Goal: Task Accomplishment & Management: Use online tool/utility

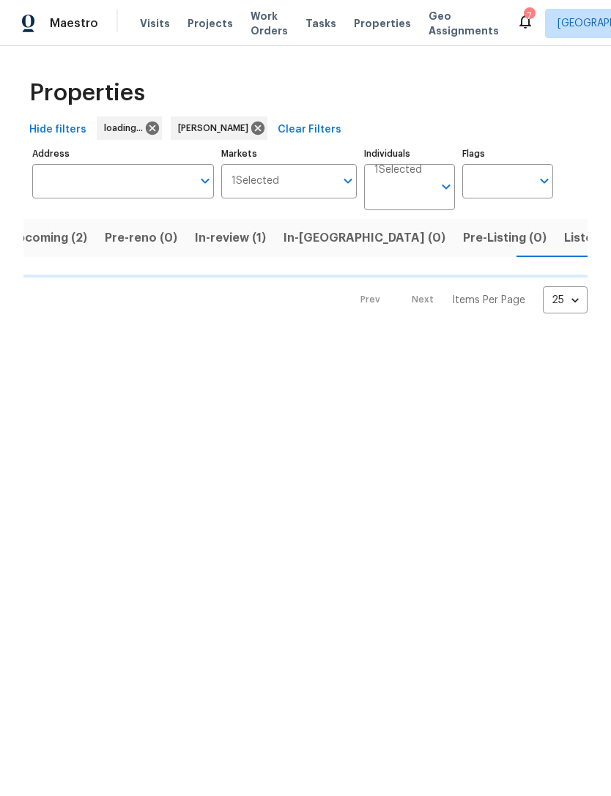
scroll to position [0, 25]
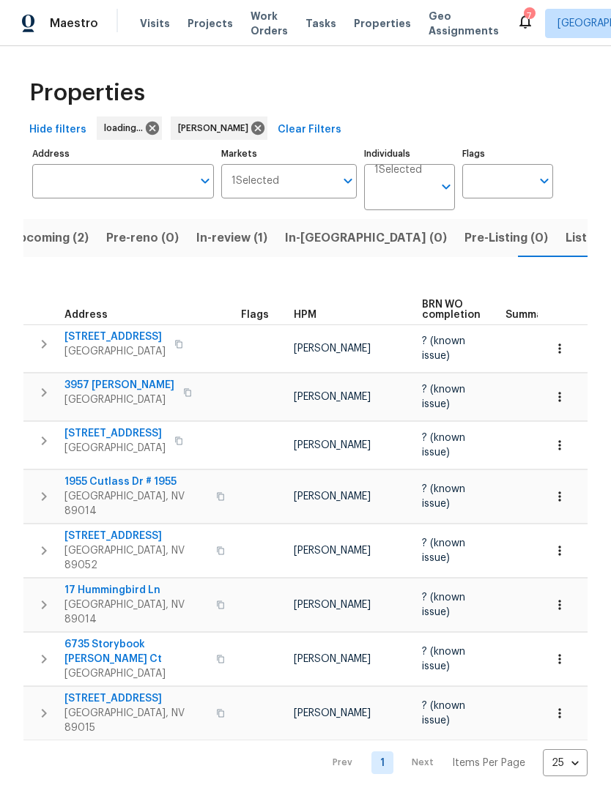
scroll to position [0, 25]
click at [308, 235] on span "In-[GEOGRAPHIC_DATA] (0)" at bounding box center [363, 238] width 162 height 21
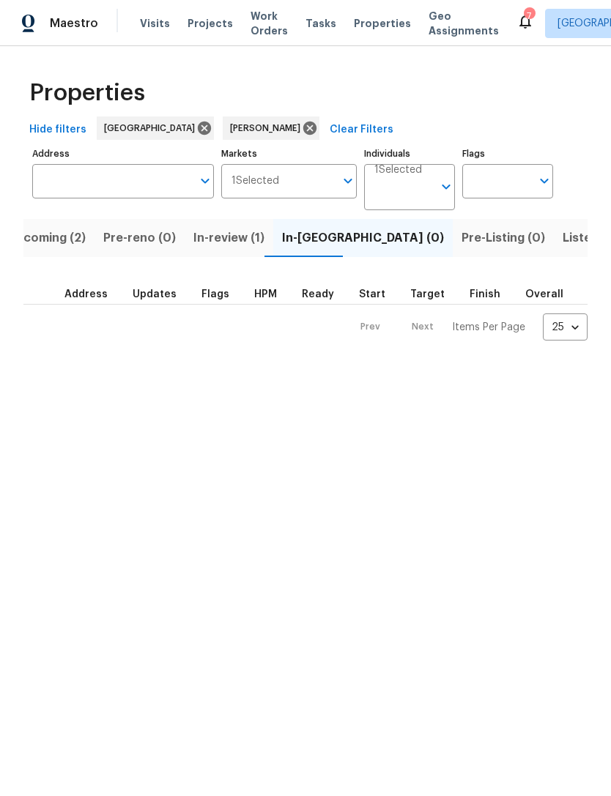
click at [234, 244] on span "In-review (1)" at bounding box center [228, 238] width 71 height 21
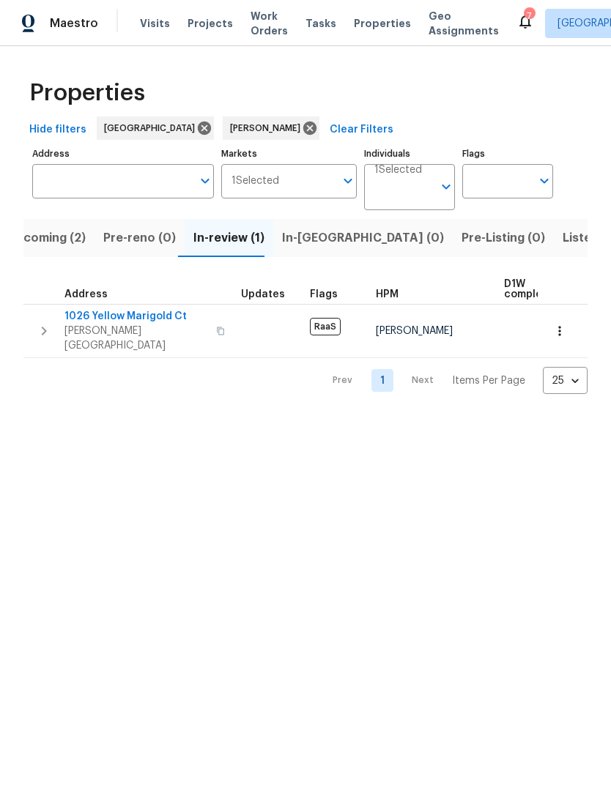
click at [142, 318] on span "1026 Yellow Marigold Ct" at bounding box center [135, 316] width 143 height 15
click at [562, 244] on span "Listed (12)" at bounding box center [592, 238] width 60 height 21
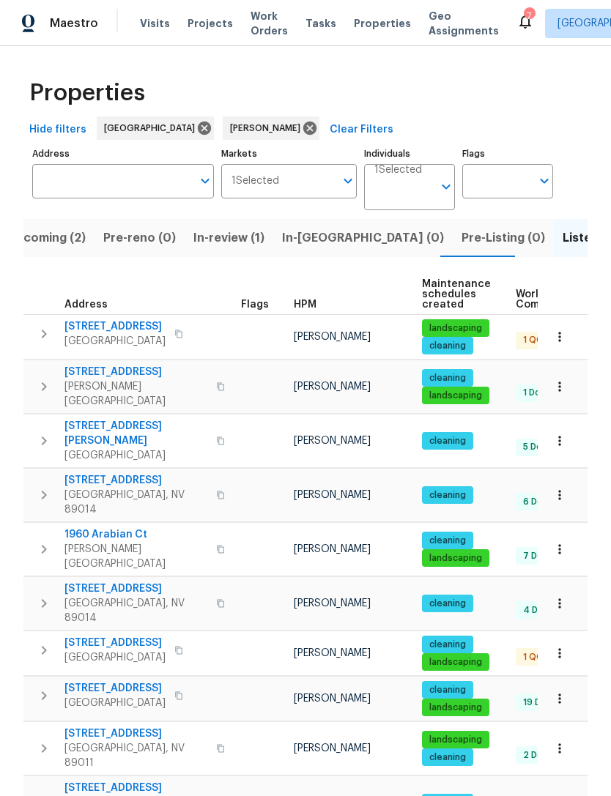
click at [130, 636] on span "8253 Pearl Oasis Ct" at bounding box center [114, 643] width 101 height 15
click at [150, 322] on span "[STREET_ADDRESS]" at bounding box center [114, 326] width 101 height 15
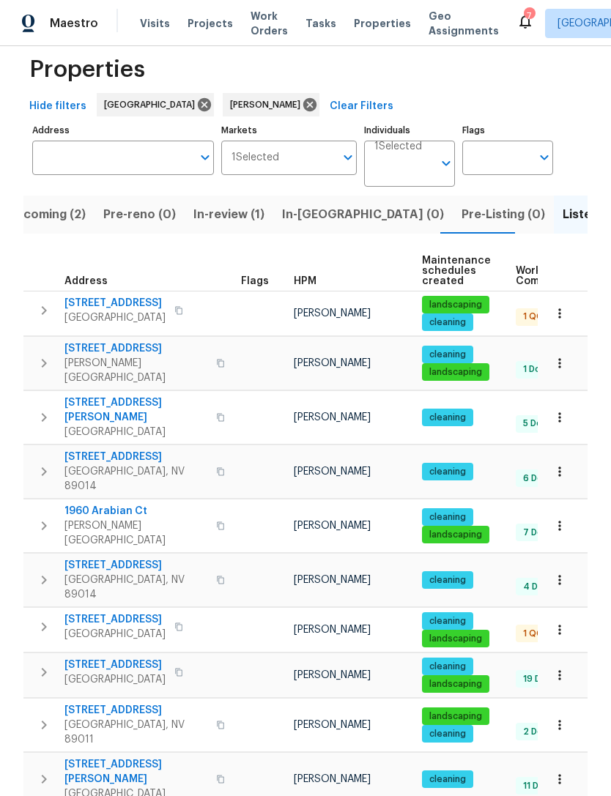
scroll to position [61, 0]
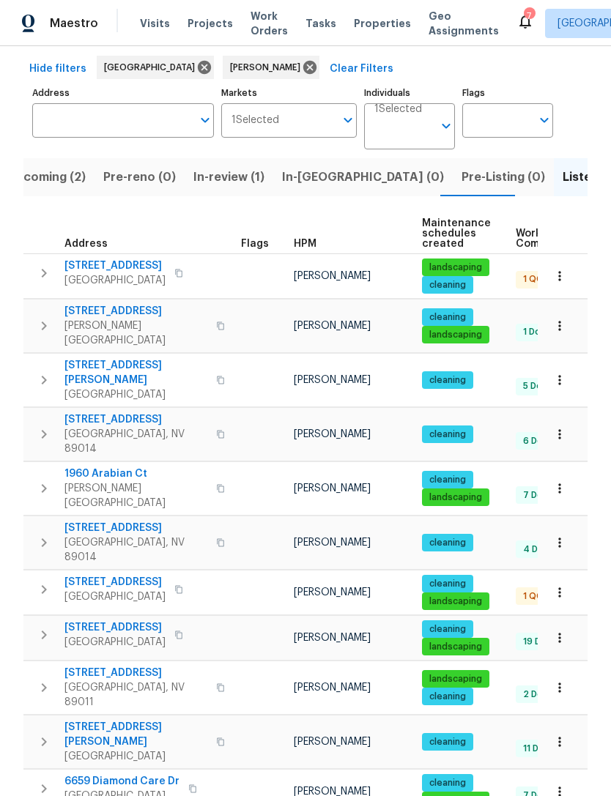
click at [562, 631] on icon "button" at bounding box center [559, 638] width 15 height 15
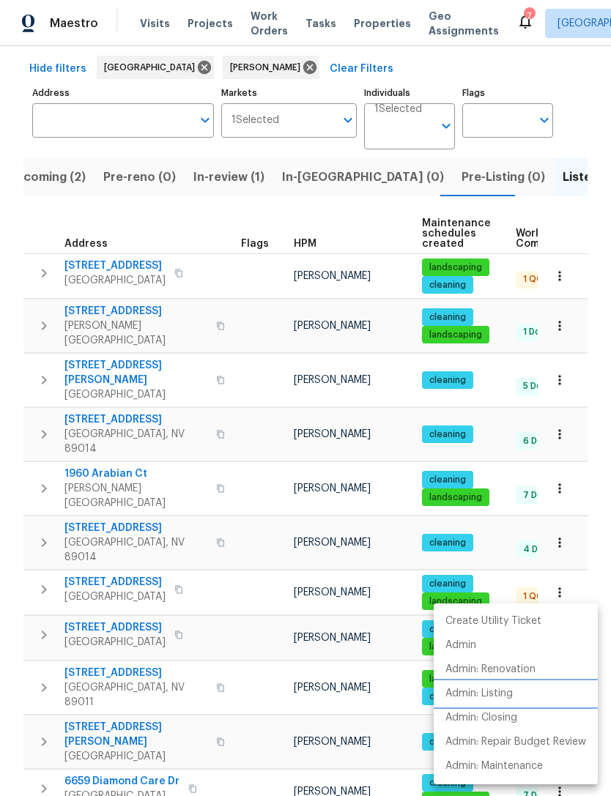
click at [501, 691] on p "Admin: Listing" at bounding box center [478, 693] width 67 height 15
click at [303, 210] on div at bounding box center [305, 398] width 611 height 796
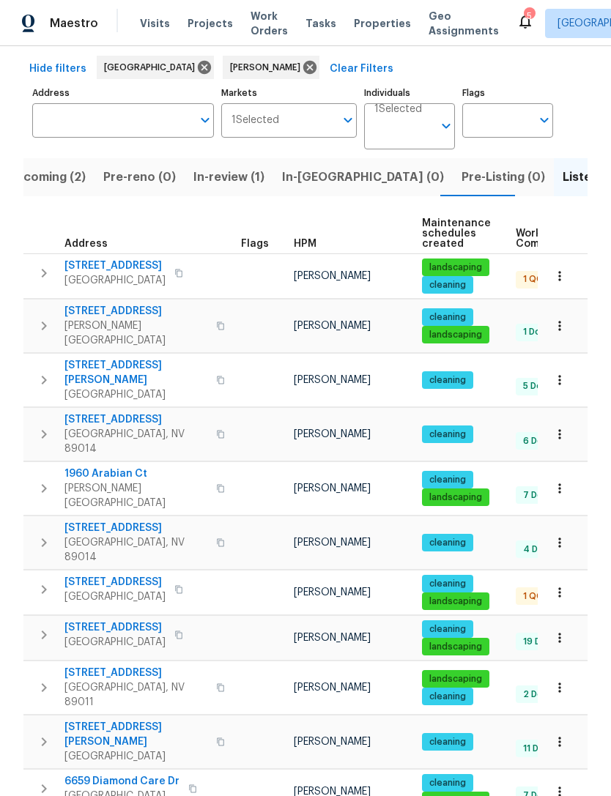
click at [561, 631] on icon "button" at bounding box center [559, 638] width 15 height 15
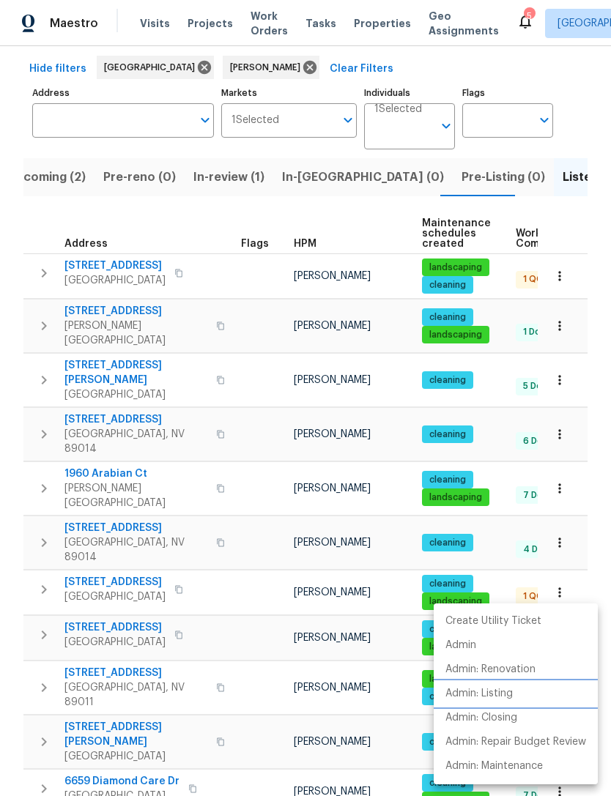
click at [493, 691] on p "Admin: Listing" at bounding box center [478, 693] width 67 height 15
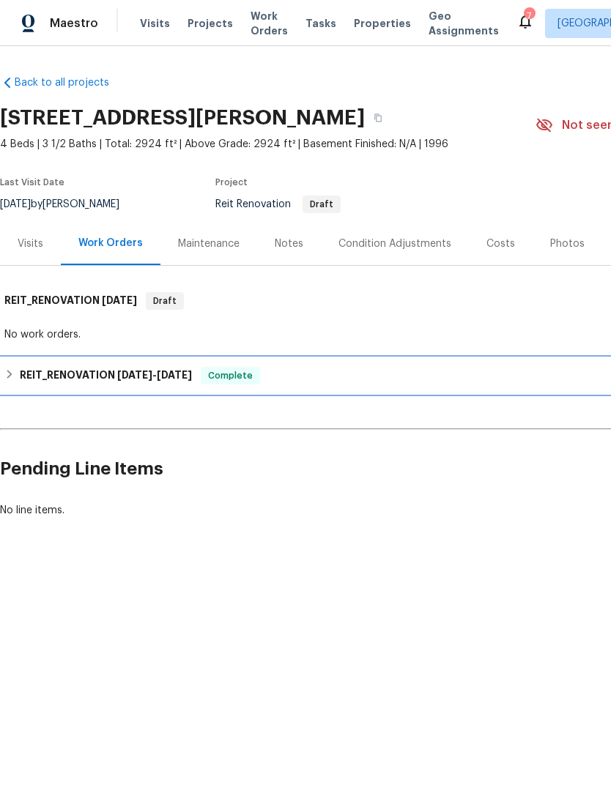
click at [20, 373] on h6 "REIT_RENOVATION 8/13/25 - 8/19/25" at bounding box center [106, 376] width 172 height 18
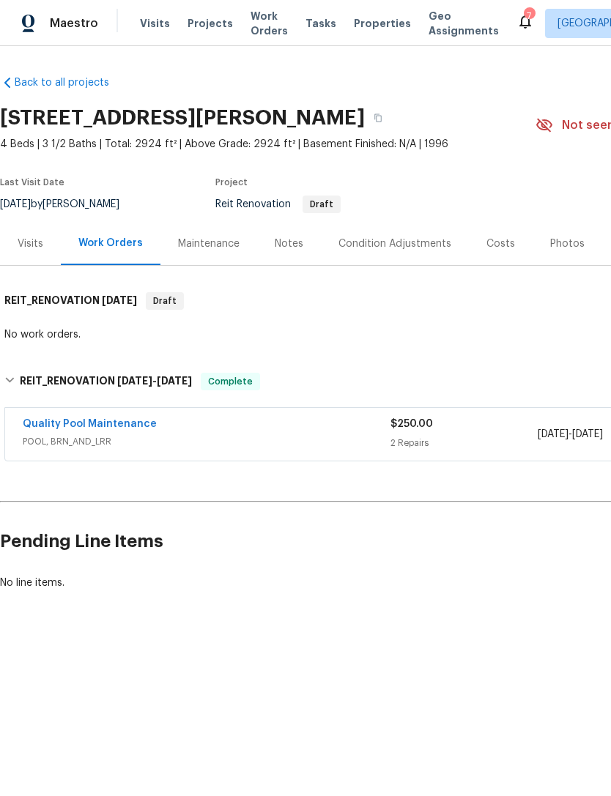
click at [120, 428] on link "Quality Pool Maintenance" at bounding box center [90, 424] width 134 height 10
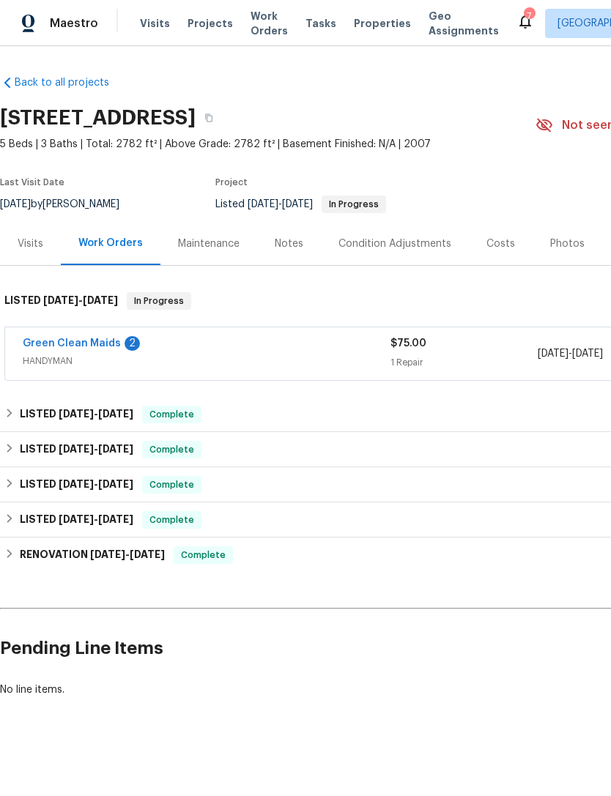
click at [80, 347] on link "Green Clean Maids" at bounding box center [72, 343] width 98 height 10
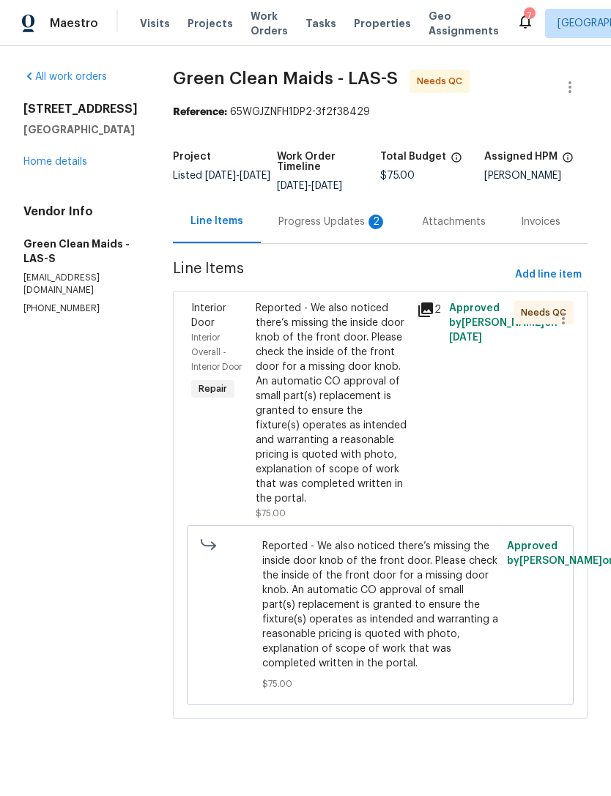
click at [323, 229] on div "Progress Updates 2" at bounding box center [332, 222] width 108 height 15
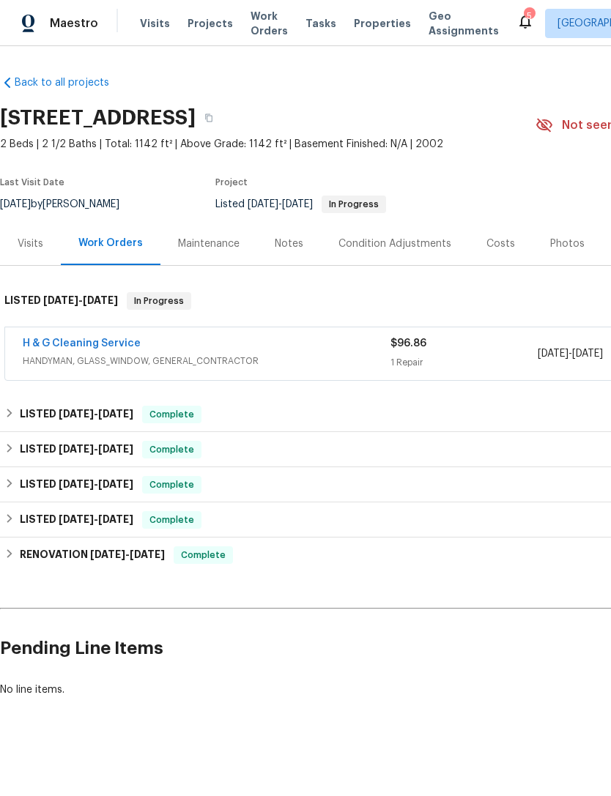
click at [108, 338] on link "H & G Cleaning Service" at bounding box center [82, 343] width 118 height 10
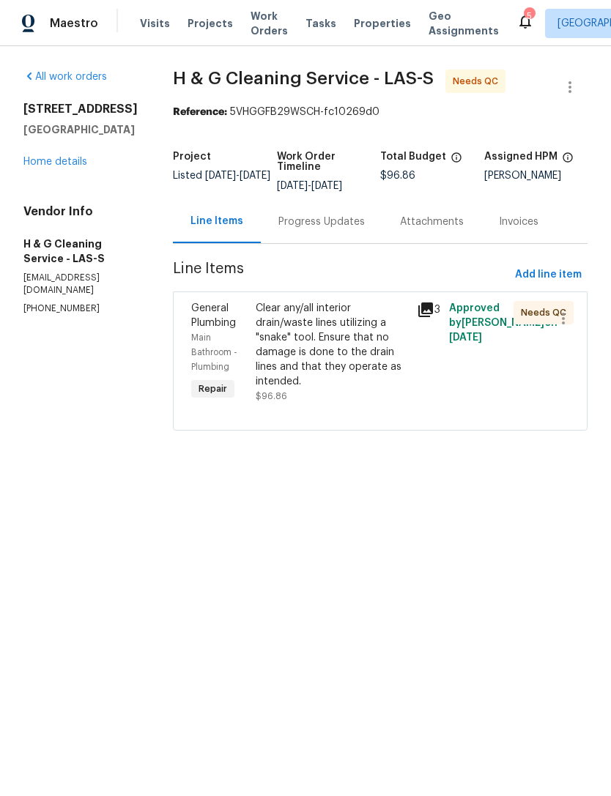
click at [363, 355] on div "Clear any/all interior drain/waste lines utilizing a "snake" tool. Ensure that …" at bounding box center [332, 345] width 152 height 88
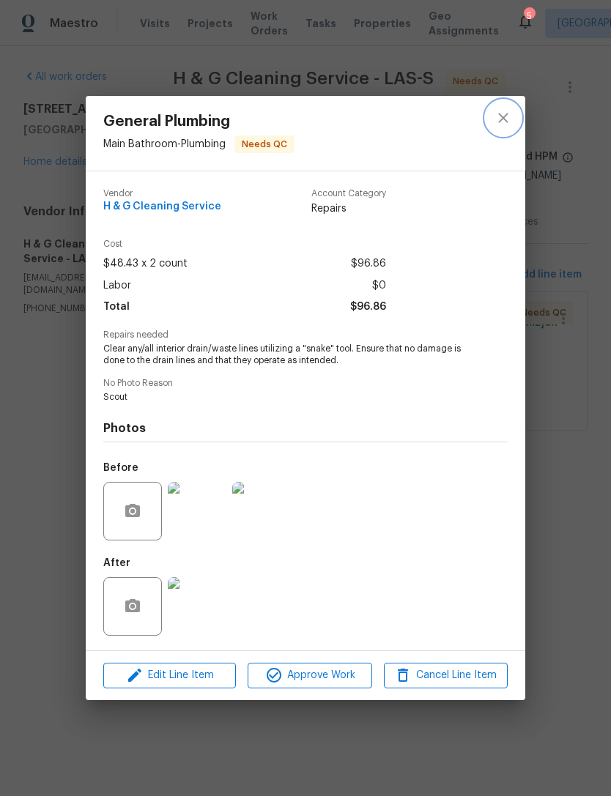
click at [496, 120] on icon "close" at bounding box center [503, 118] width 18 height 18
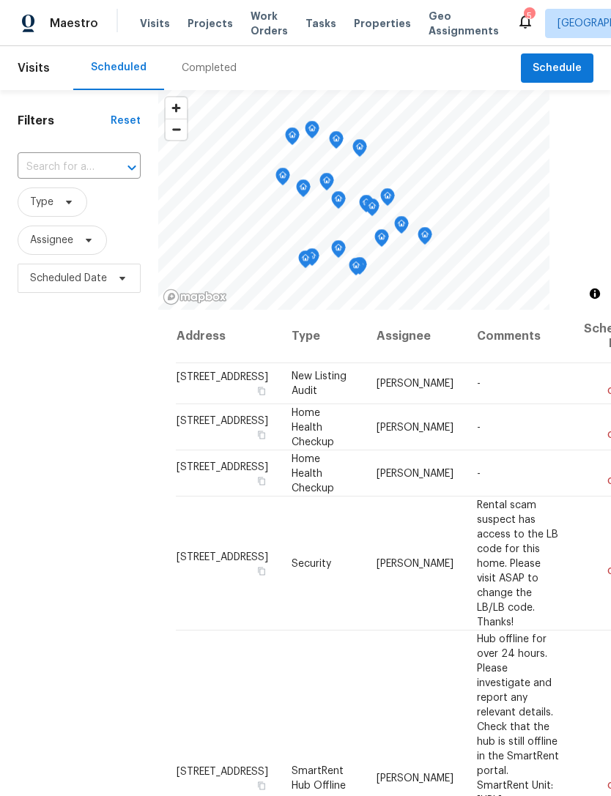
click at [75, 168] on input "text" at bounding box center [59, 167] width 82 height 23
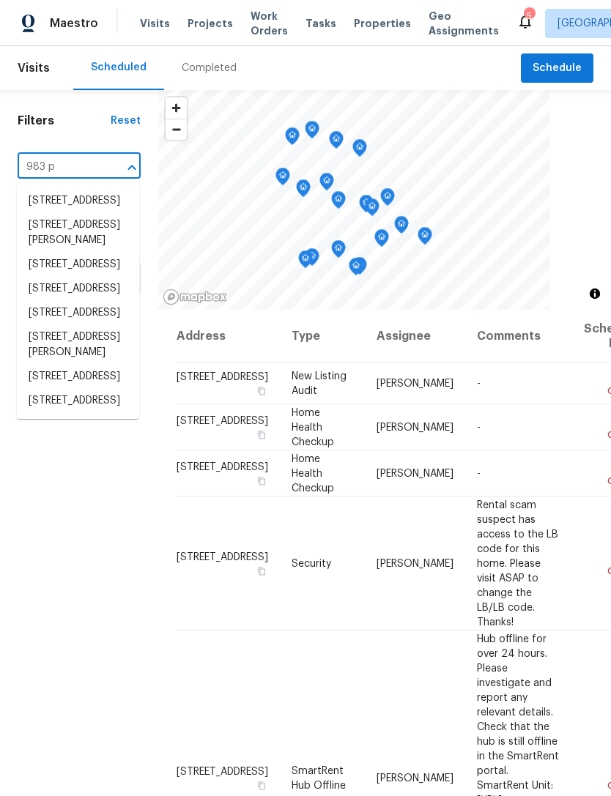
type input "983 pl"
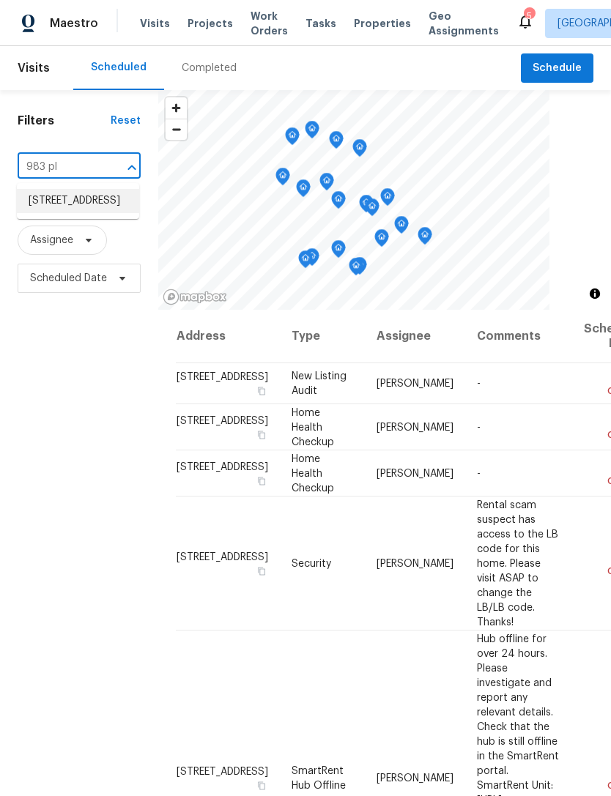
click at [76, 213] on li "[STREET_ADDRESS]" at bounding box center [78, 201] width 122 height 24
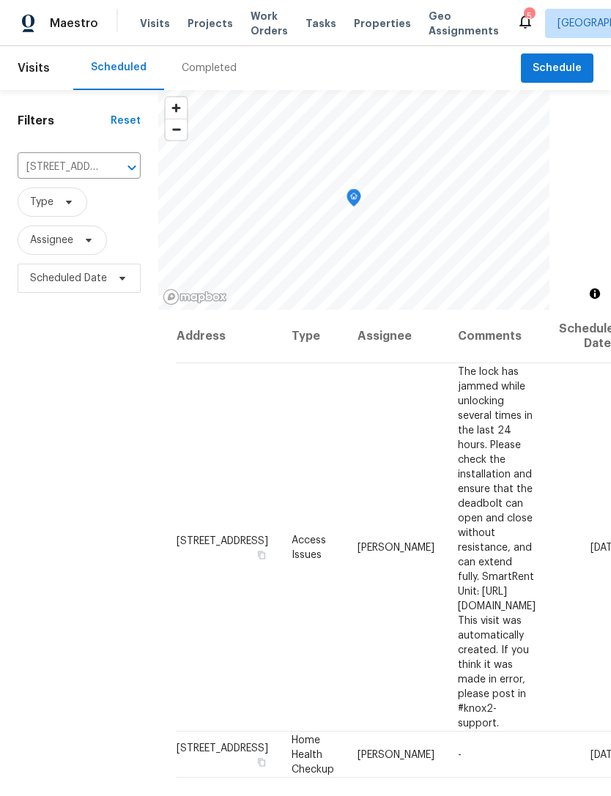
click at [107, 171] on icon "Clear" at bounding box center [112, 167] width 15 height 15
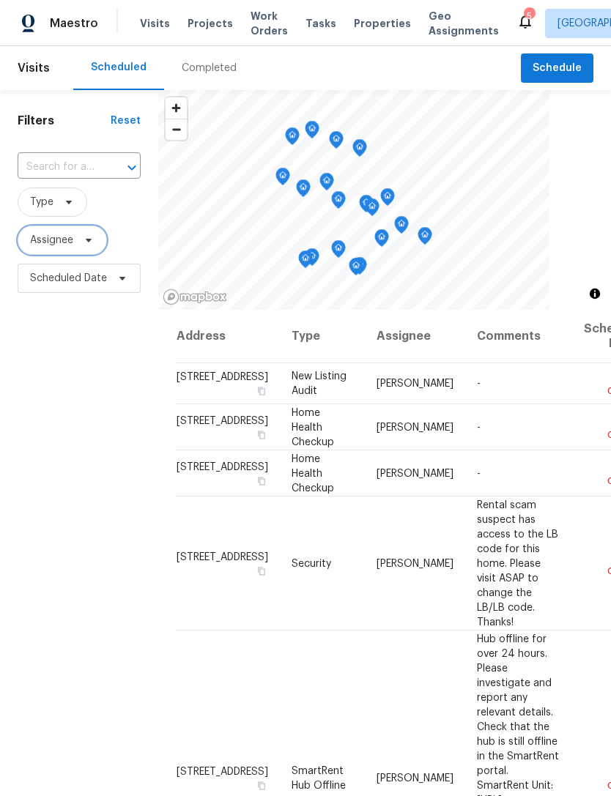
click at [83, 244] on icon at bounding box center [89, 240] width 12 height 12
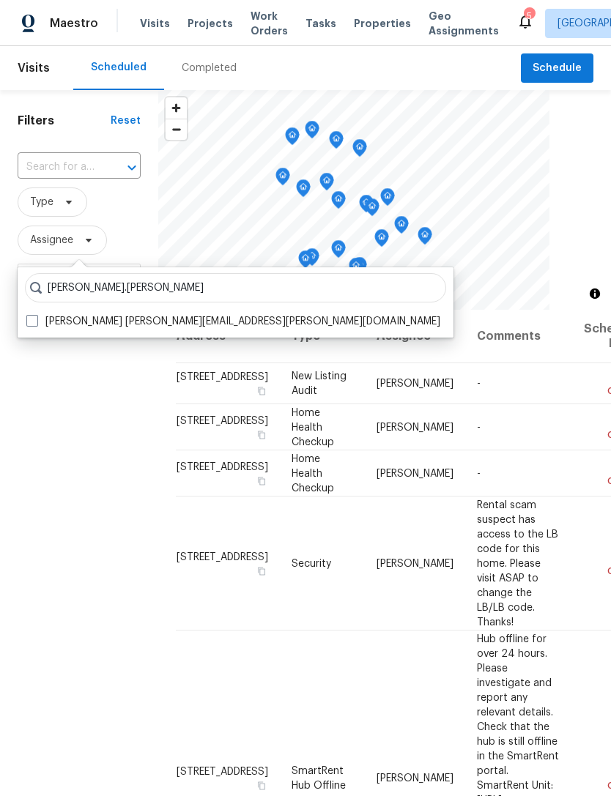
type input "Julian.murray"
click at [35, 324] on span at bounding box center [32, 321] width 12 height 12
click at [35, 324] on input "Julian Murray julian.murray@opendoor.com" at bounding box center [31, 319] width 10 height 10
checkbox input "true"
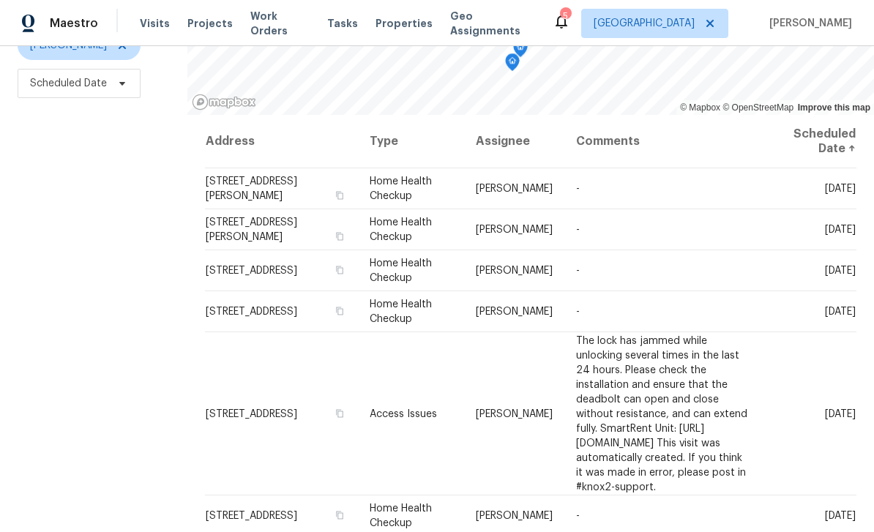
scroll to position [194, 0]
click at [0, 0] on icon at bounding box center [0, 0] width 0 height 0
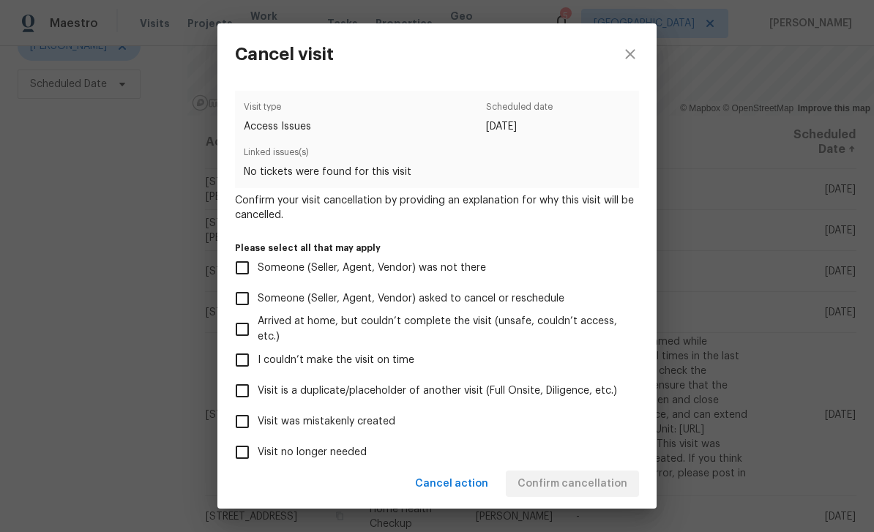
click at [350, 430] on span "Visit was mistakenly created" at bounding box center [327, 421] width 138 height 15
click at [258, 431] on input "Visit was mistakenly created" at bounding box center [242, 421] width 31 height 31
checkbox input "true"
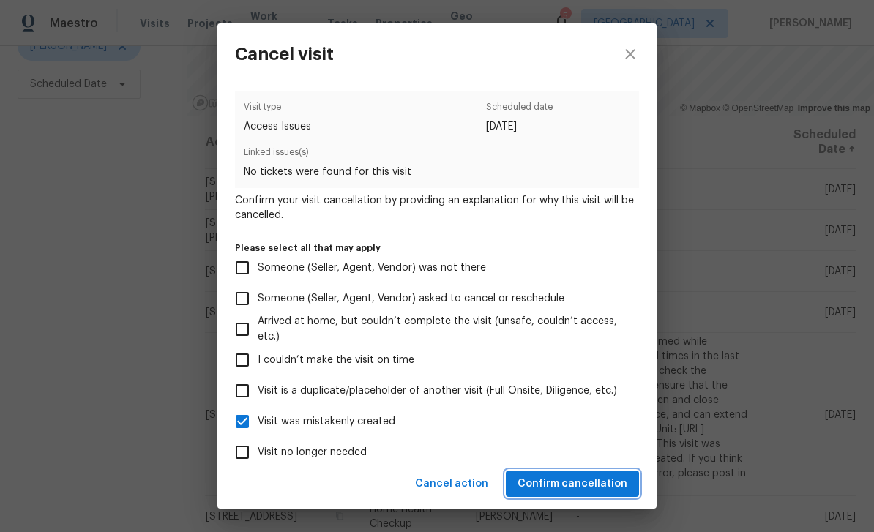
click at [605, 480] on span "Confirm cancellation" at bounding box center [573, 484] width 110 height 18
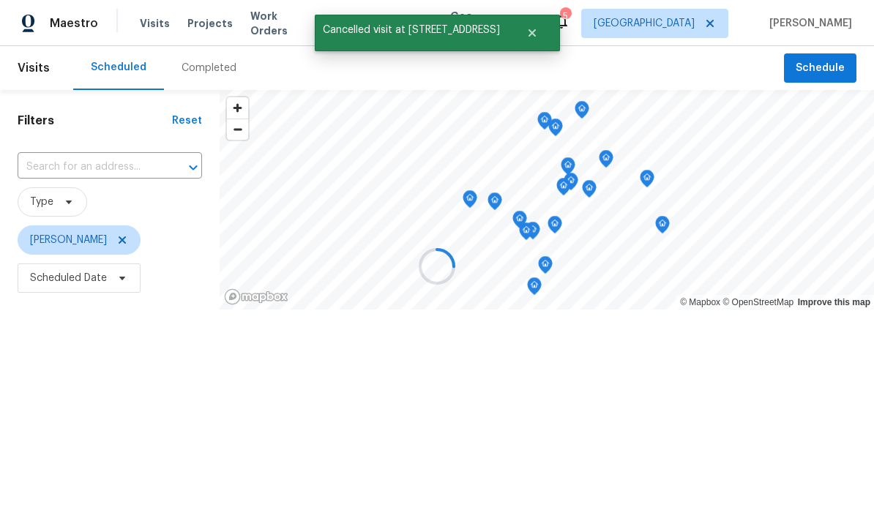
scroll to position [0, 0]
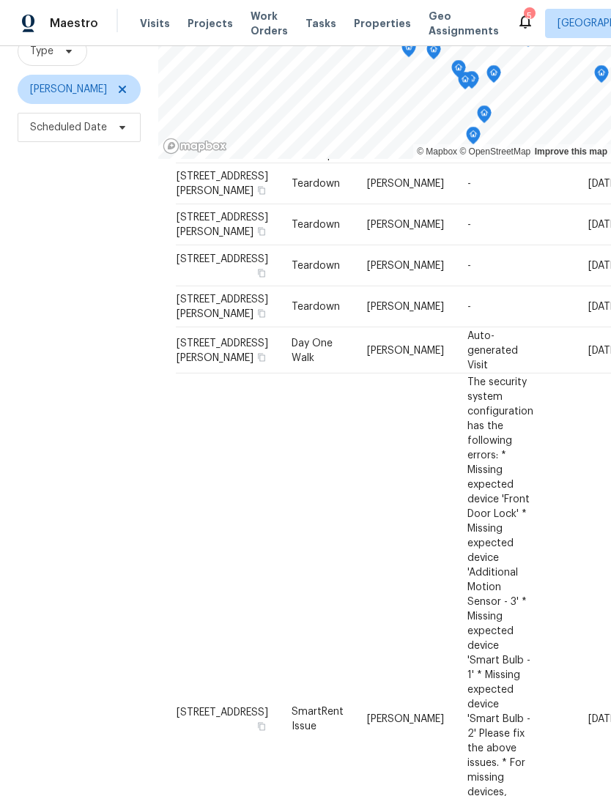
scroll to position [141, 0]
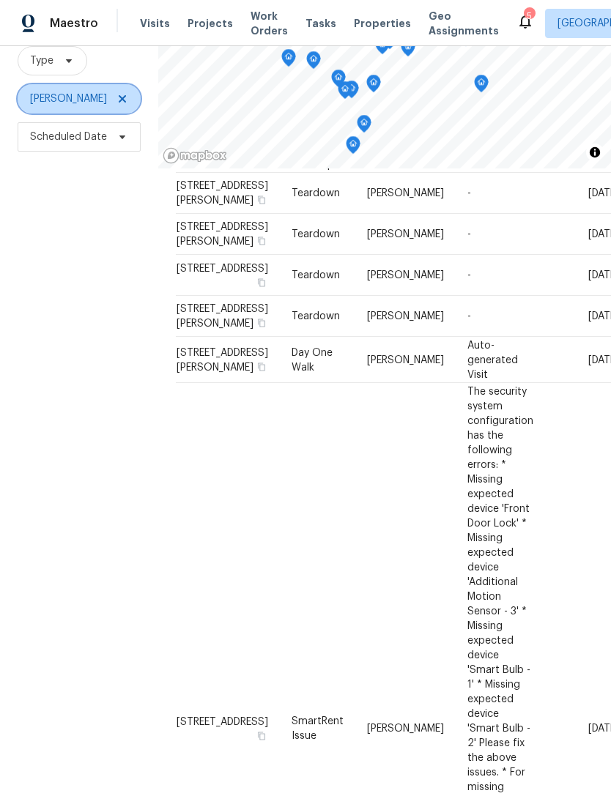
click at [116, 104] on icon at bounding box center [122, 99] width 12 height 12
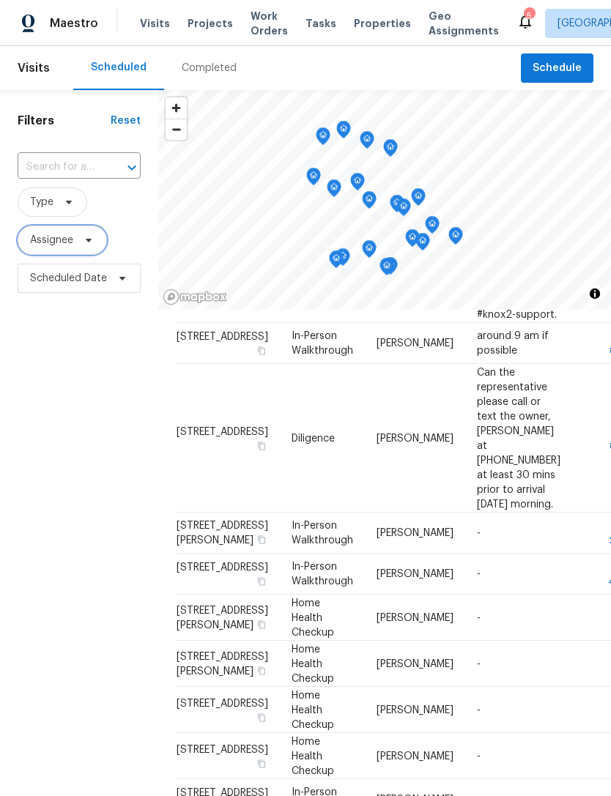
click at [50, 244] on span "Assignee" at bounding box center [51, 240] width 43 height 15
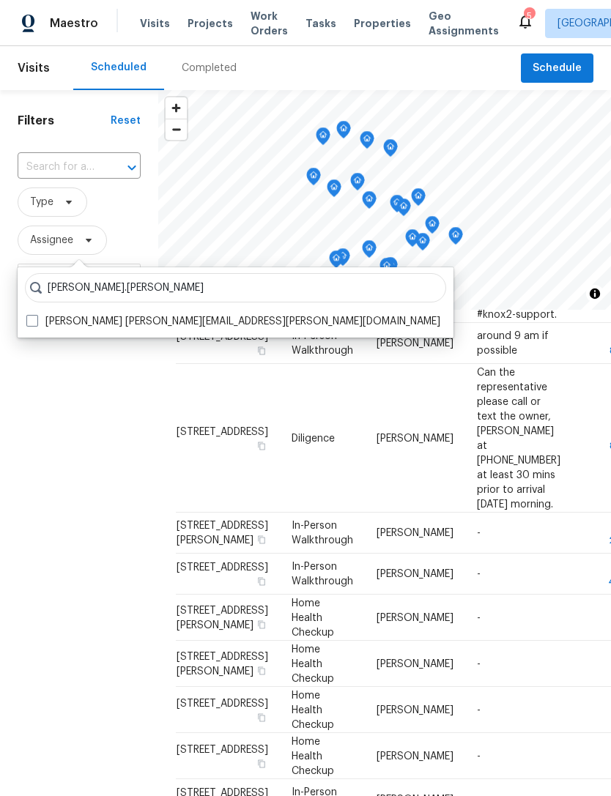
type input "Nicholas.holderbaum"
click at [34, 322] on span at bounding box center [32, 321] width 12 height 12
click at [34, 322] on input "Nicholas Holderbaum nicholas.holderbaum@opendoor.com" at bounding box center [31, 319] width 10 height 10
checkbox input "true"
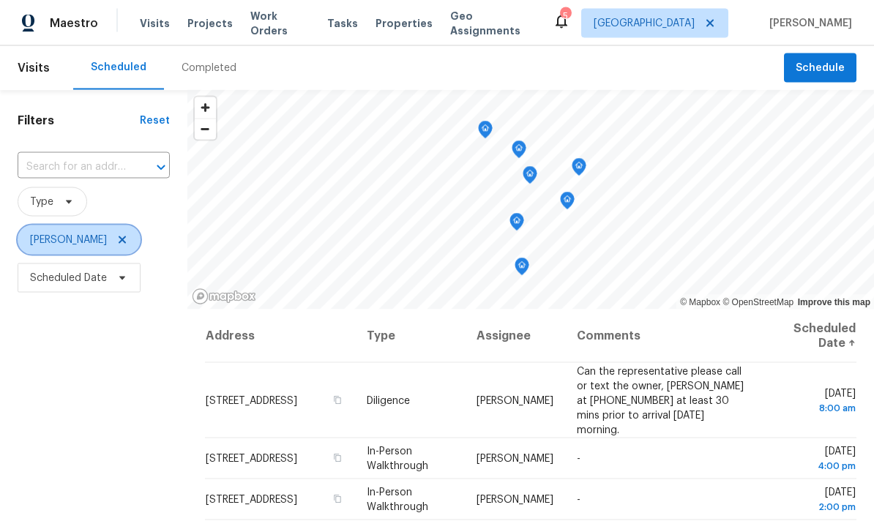
click at [128, 234] on icon at bounding box center [122, 240] width 12 height 12
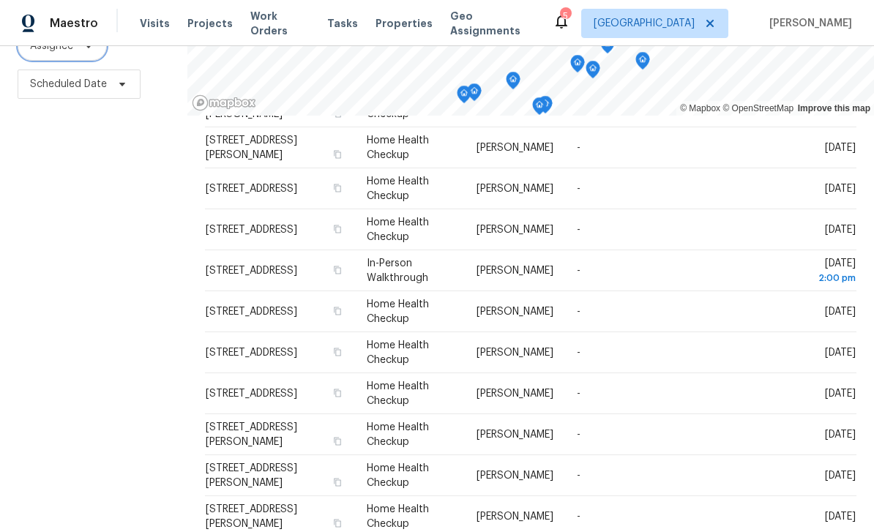
scroll to position [47, 0]
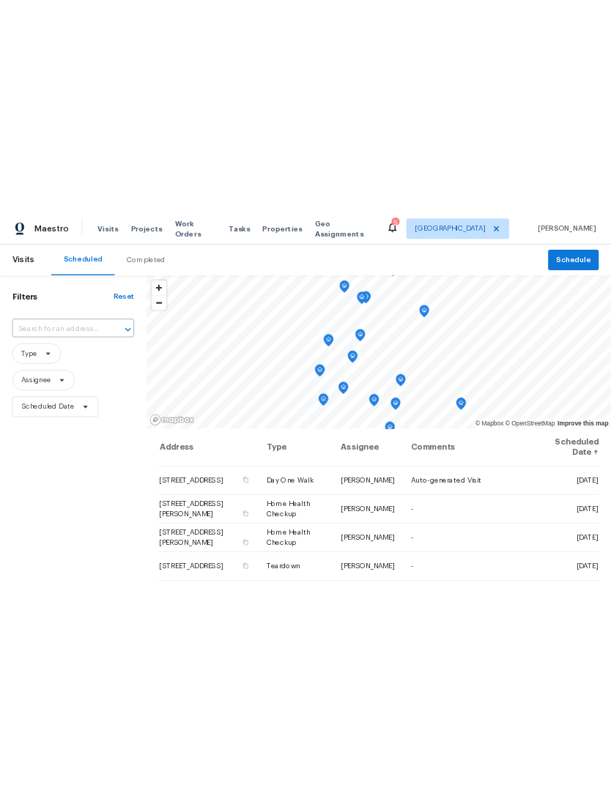
scroll to position [0, 0]
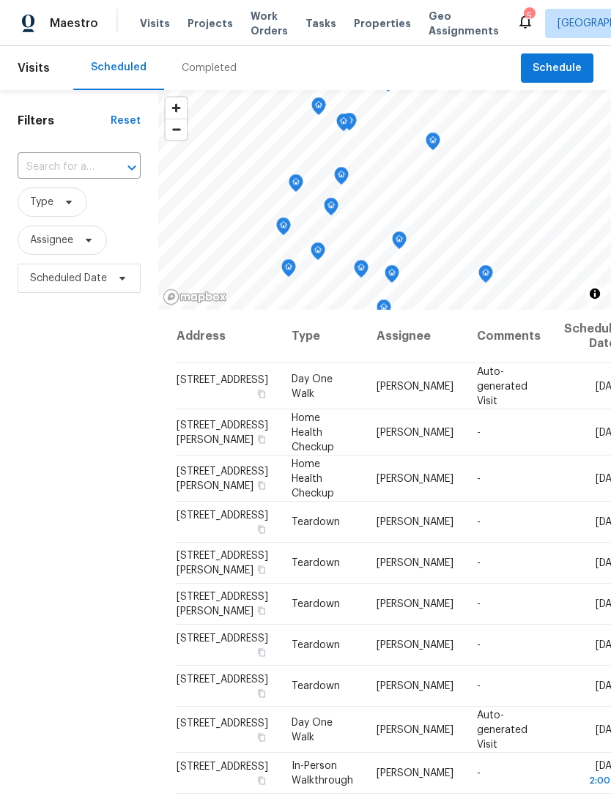
click at [191, 73] on div "Completed" at bounding box center [209, 68] width 55 height 15
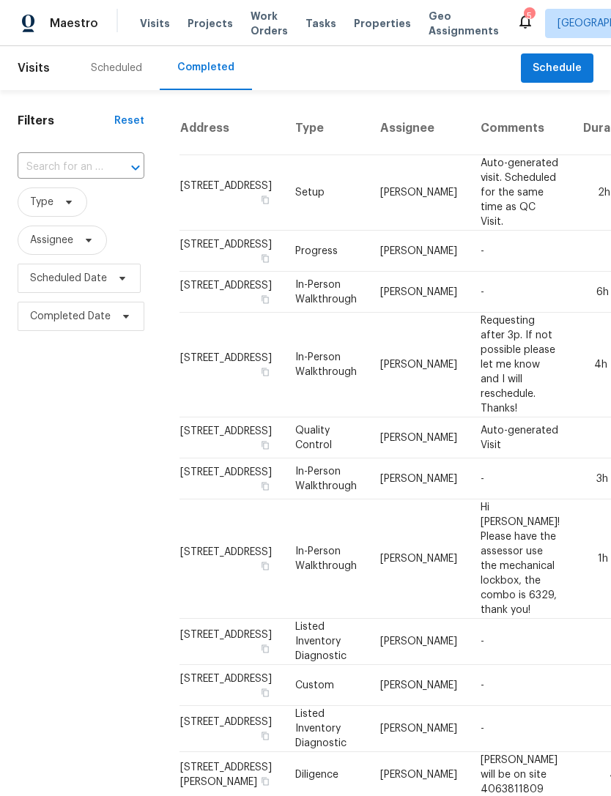
click at [67, 165] on input "text" at bounding box center [61, 167] width 86 height 23
type input "2080 ka"
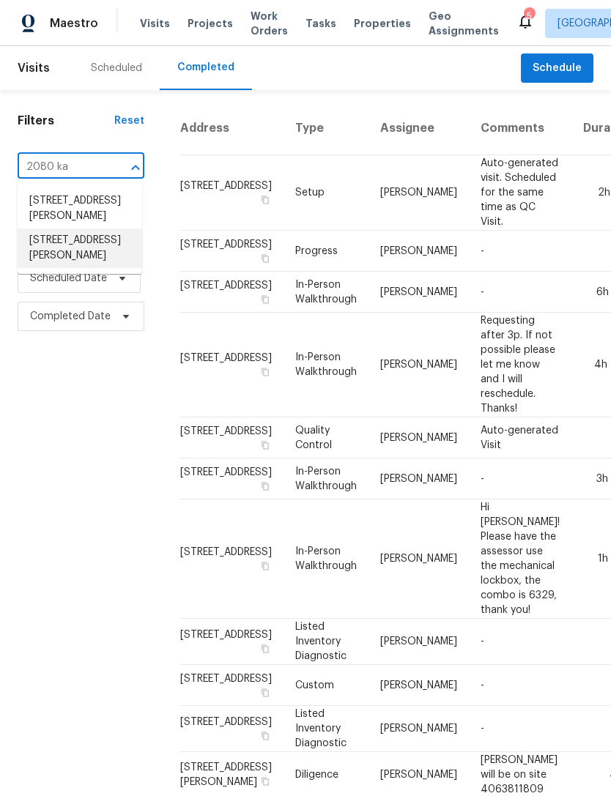
click at [63, 261] on li "2080 Karen Ave Unit 49, Las Vegas, NV 89169" at bounding box center [80, 248] width 124 height 40
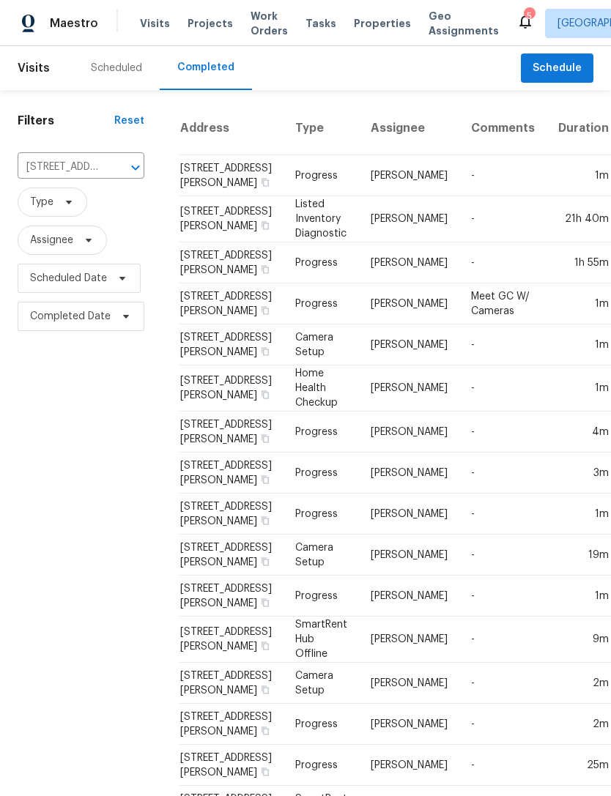
click at [106, 165] on button "Clear" at bounding box center [116, 167] width 21 height 21
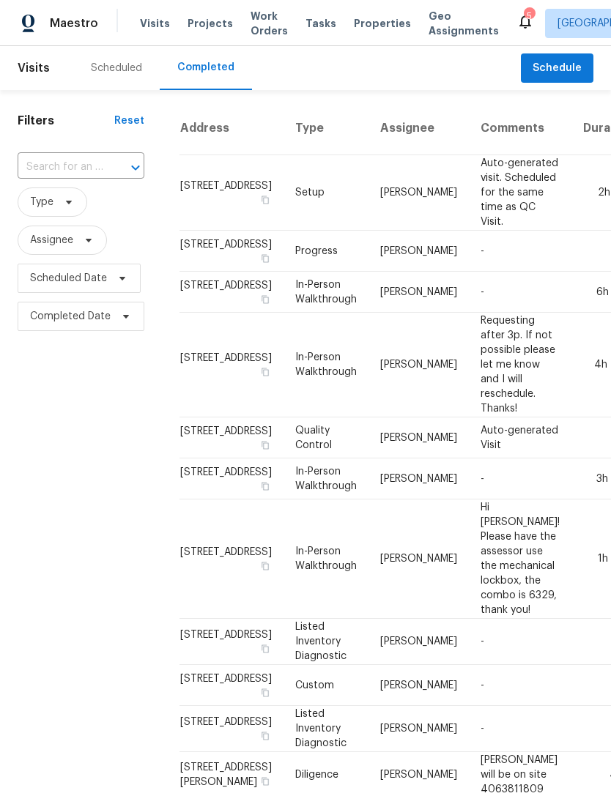
click at [103, 75] on div "Scheduled" at bounding box center [116, 68] width 51 height 15
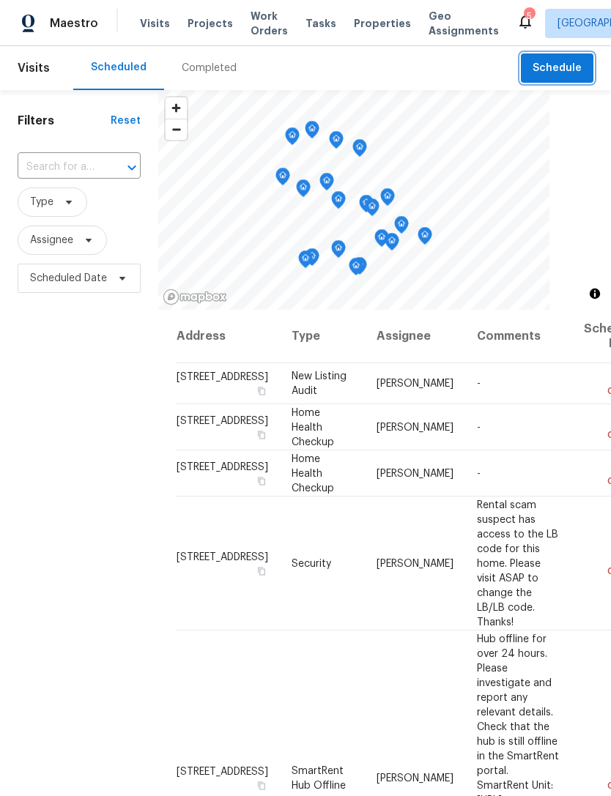
click at [567, 71] on span "Schedule" at bounding box center [556, 68] width 49 height 18
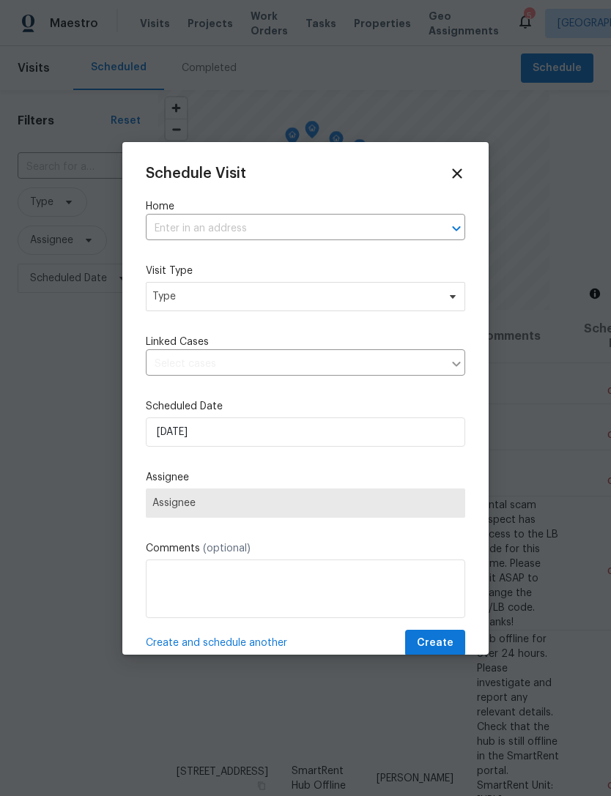
click at [253, 231] on input "text" at bounding box center [285, 228] width 278 height 23
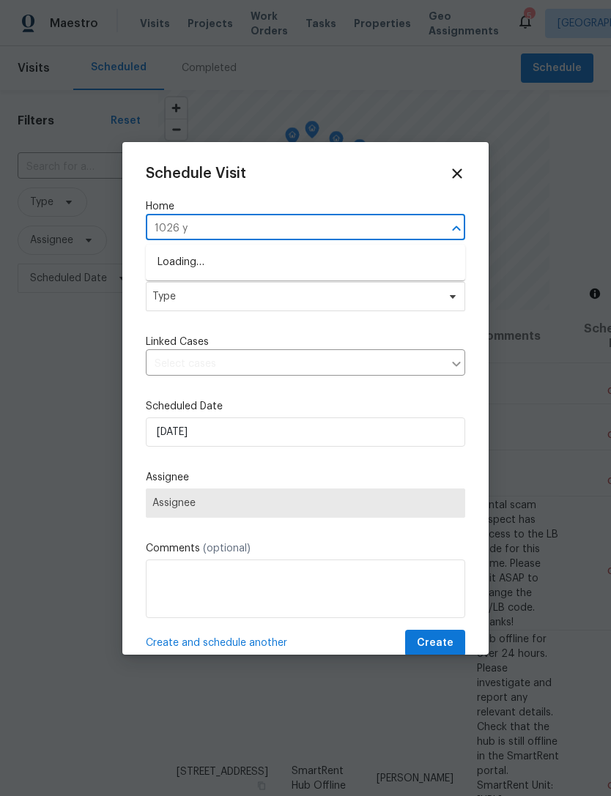
type input "1026 ye"
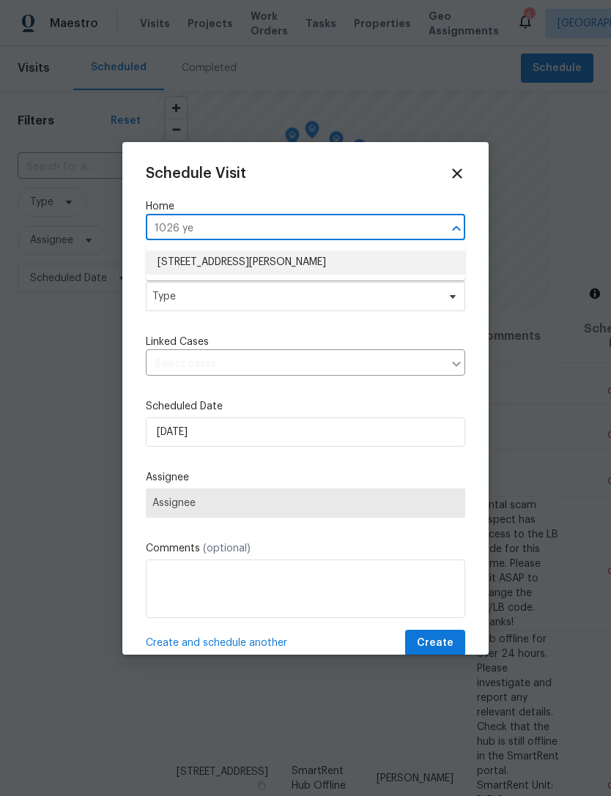
click at [166, 259] on li "[STREET_ADDRESS][PERSON_NAME]" at bounding box center [305, 262] width 319 height 24
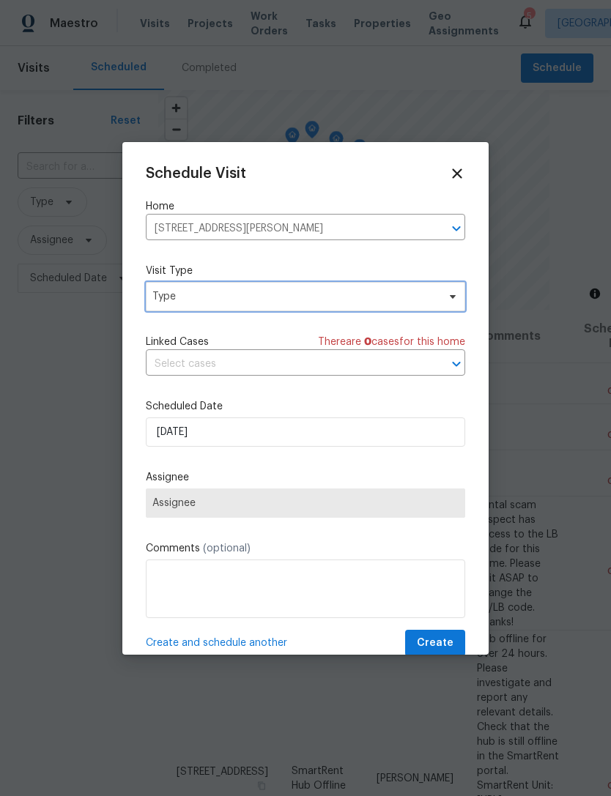
click at [162, 298] on span "Type" at bounding box center [294, 296] width 285 height 15
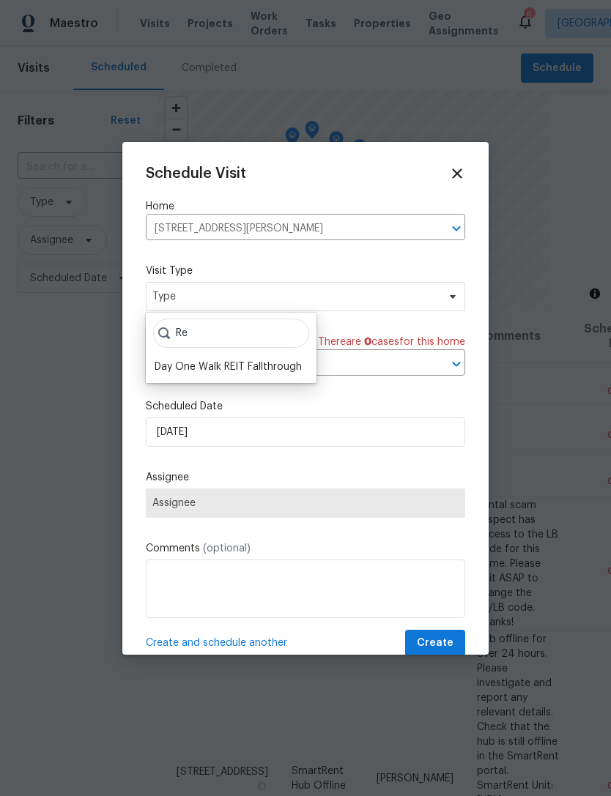
type input "R"
type input "Qc"
click at [167, 369] on div "RaaS QC" at bounding box center [176, 367] width 43 height 15
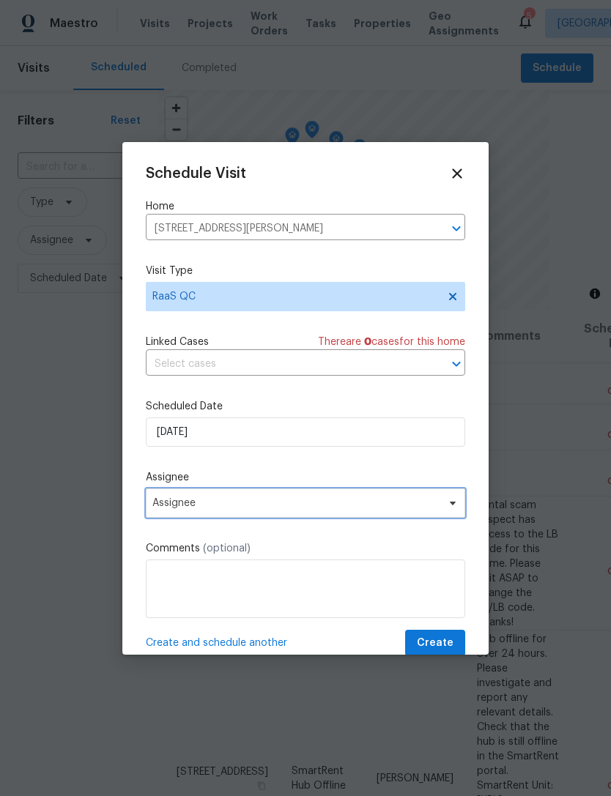
click at [183, 501] on span "Assignee" at bounding box center [295, 503] width 287 height 12
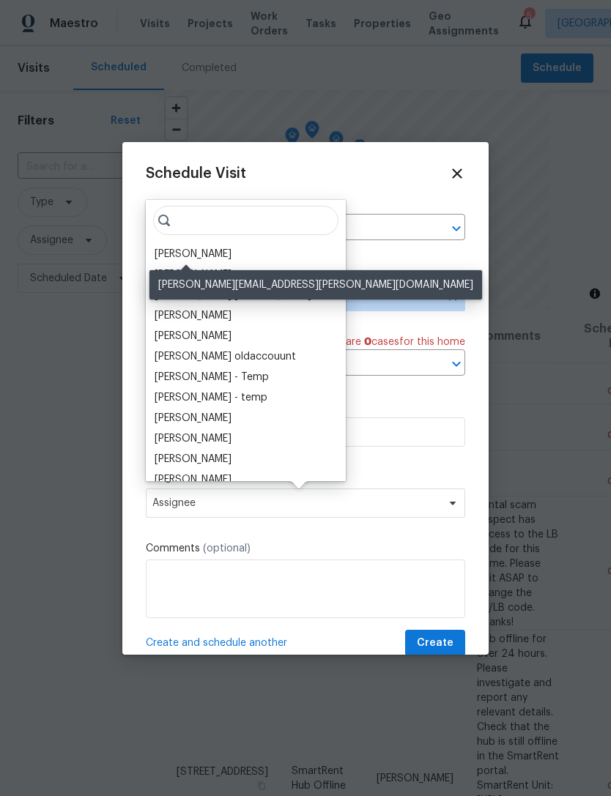
click at [163, 255] on div "[PERSON_NAME]" at bounding box center [193, 254] width 77 height 15
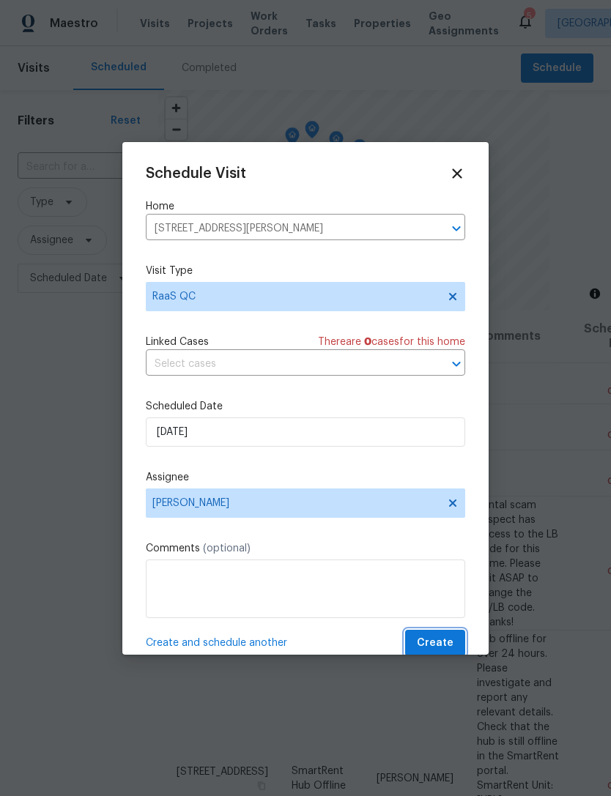
click at [439, 648] on span "Create" at bounding box center [435, 643] width 37 height 18
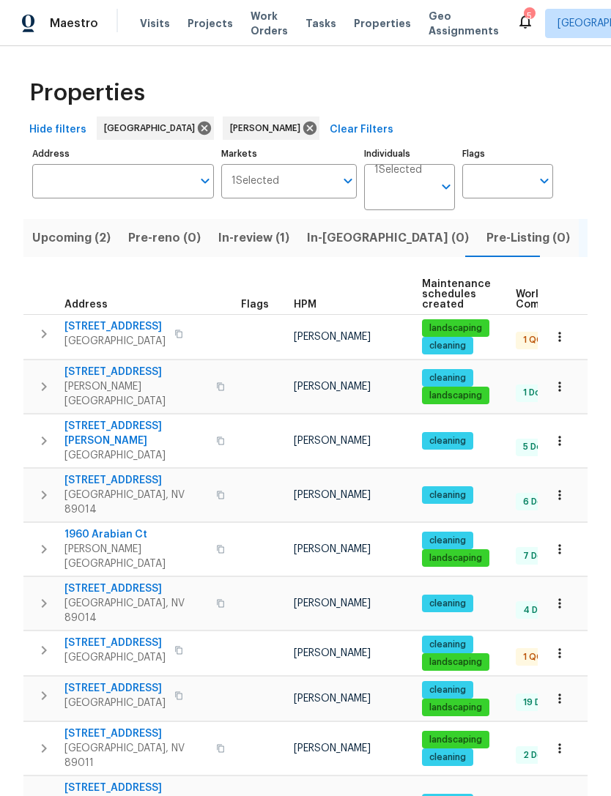
click at [264, 240] on span "In-review (1)" at bounding box center [253, 238] width 71 height 21
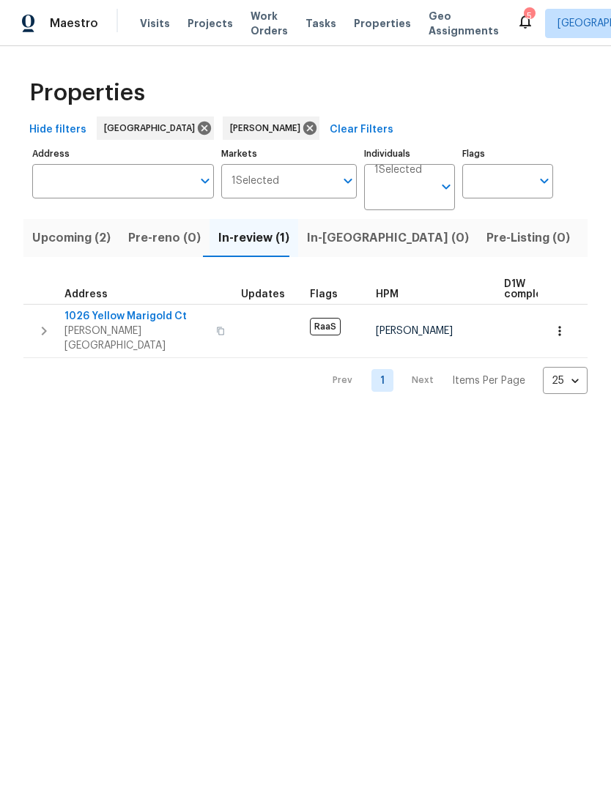
click at [587, 244] on span "Listed (12)" at bounding box center [617, 238] width 60 height 21
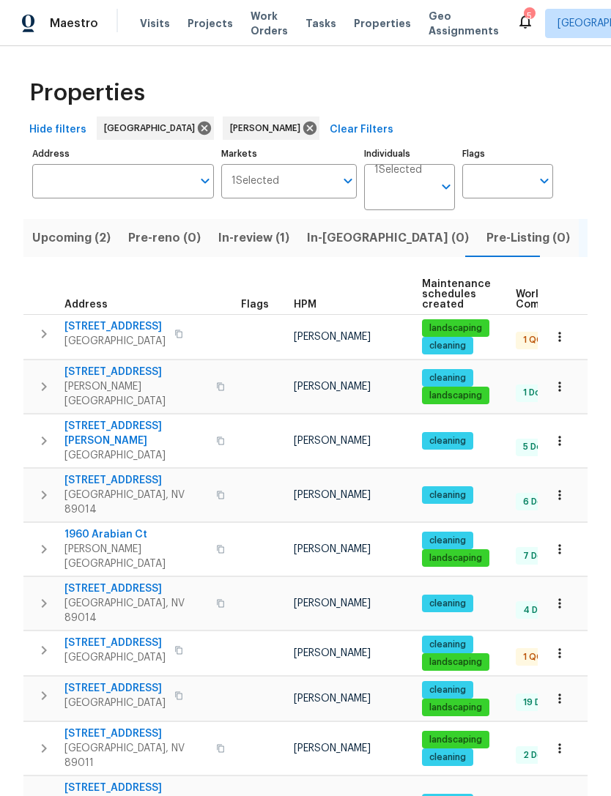
click at [562, 691] on icon "button" at bounding box center [559, 698] width 15 height 15
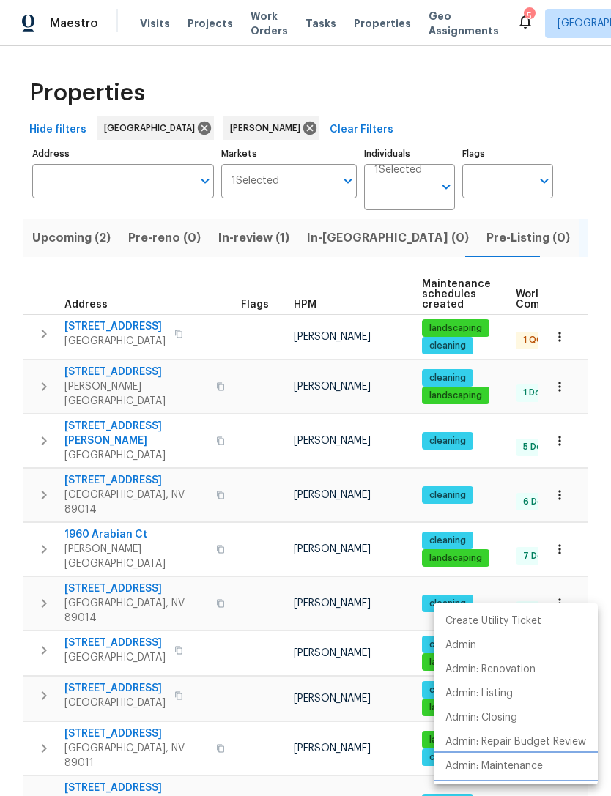
click at [504, 767] on p "Admin: Maintenance" at bounding box center [493, 766] width 97 height 15
